Goal: Task Accomplishment & Management: Complete application form

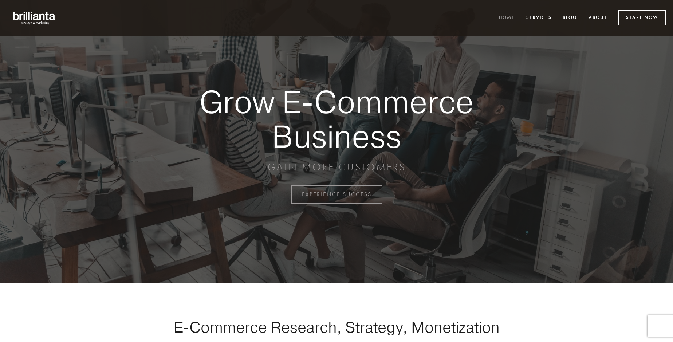
scroll to position [1909, 0]
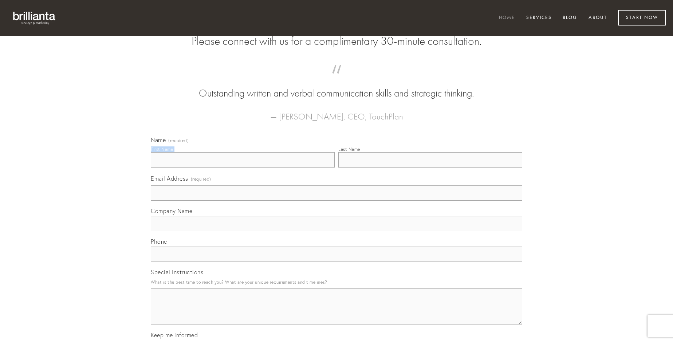
type input "[PERSON_NAME]"
click at [430, 168] on input "Last Name" at bounding box center [430, 159] width 184 height 15
type input "[PERSON_NAME]"
click at [336, 201] on input "Email Address (required)" at bounding box center [336, 192] width 371 height 15
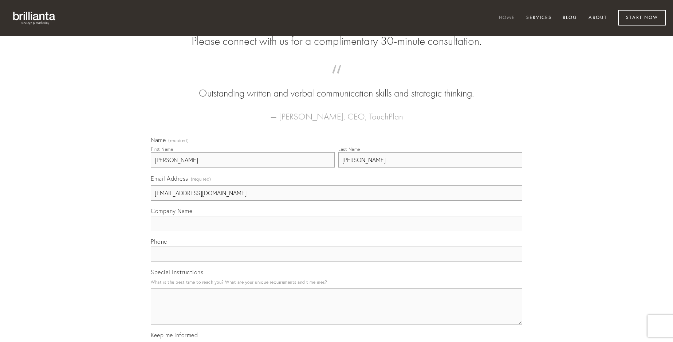
type input "[EMAIL_ADDRESS][DOMAIN_NAME]"
click at [336, 231] on input "Company Name" at bounding box center [336, 223] width 371 height 15
type input "attollo"
click at [336, 262] on input "text" at bounding box center [336, 254] width 371 height 15
click at [336, 313] on textarea "Special Instructions" at bounding box center [336, 306] width 371 height 36
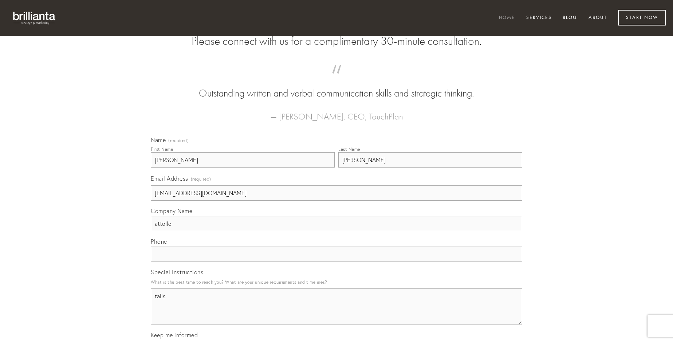
type textarea "talis"
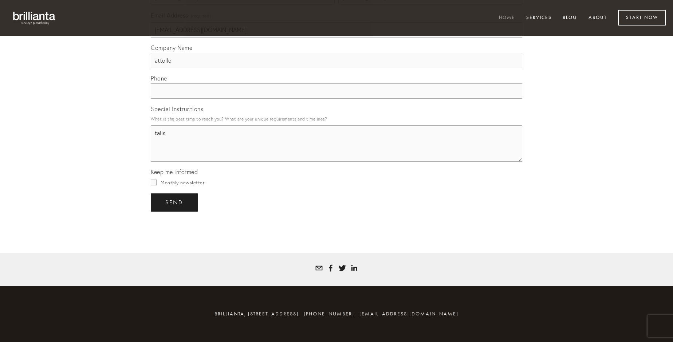
click at [175, 202] on span "send" at bounding box center [174, 202] width 18 height 7
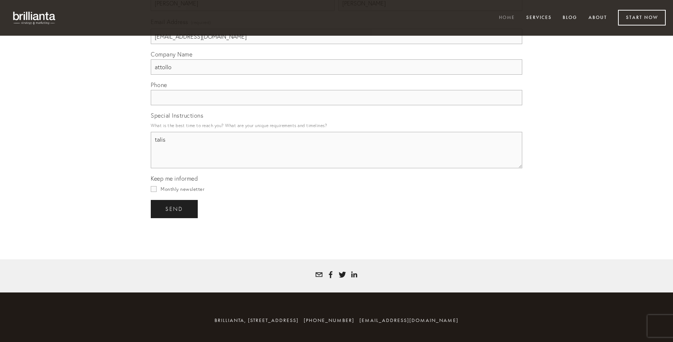
scroll to position [1887, 0]
